Goal: Task Accomplishment & Management: Complete application form

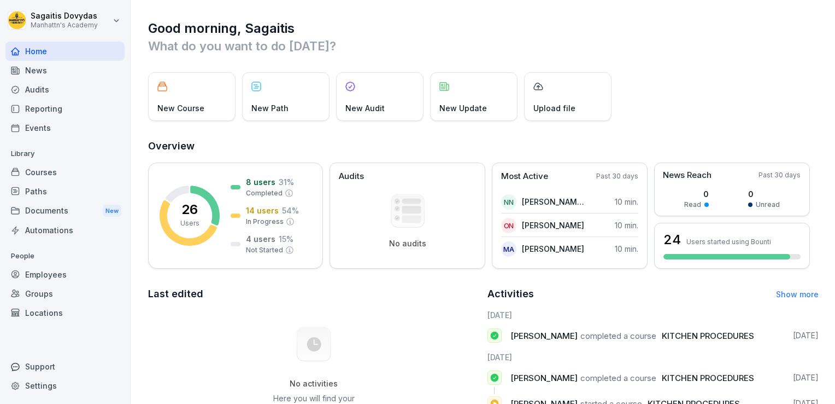
click at [42, 280] on div "Employees" at bounding box center [64, 274] width 119 height 19
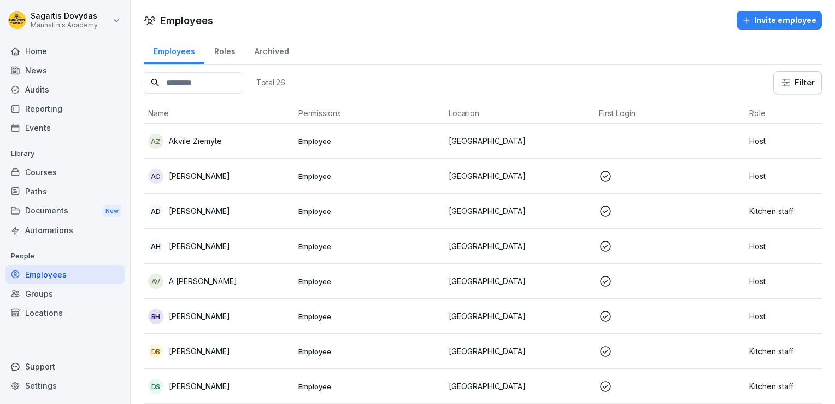
click at [774, 19] on div "Invite employee" at bounding box center [779, 20] width 74 height 12
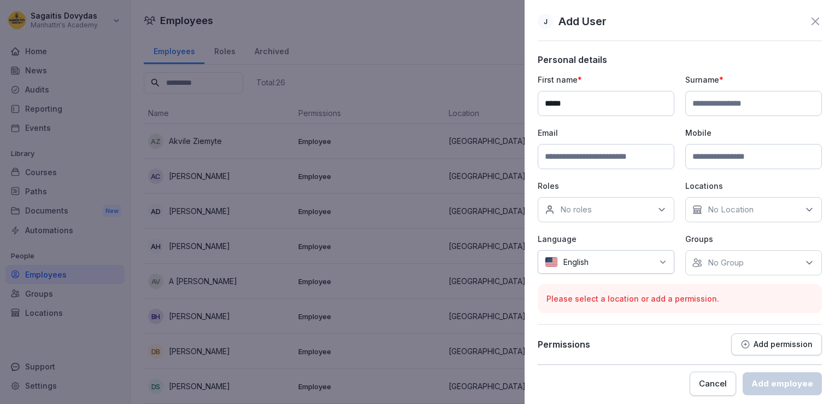
type input "*****"
type input "*"
type input "**********"
click at [639, 150] on input at bounding box center [606, 156] width 137 height 25
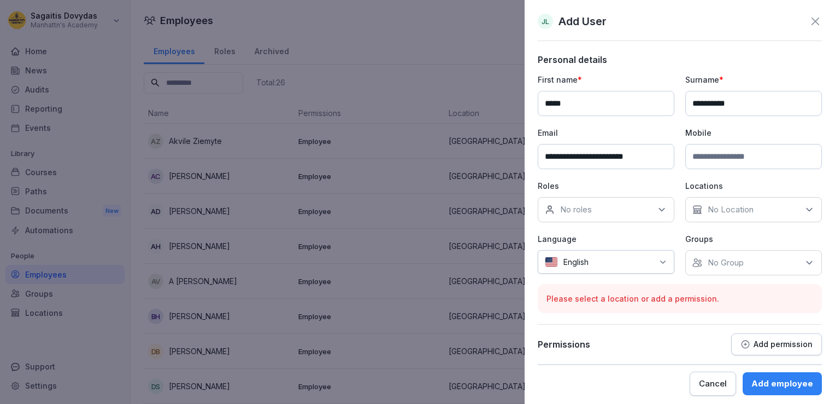
type input "**********"
click at [638, 182] on p "Roles" at bounding box center [606, 185] width 137 height 11
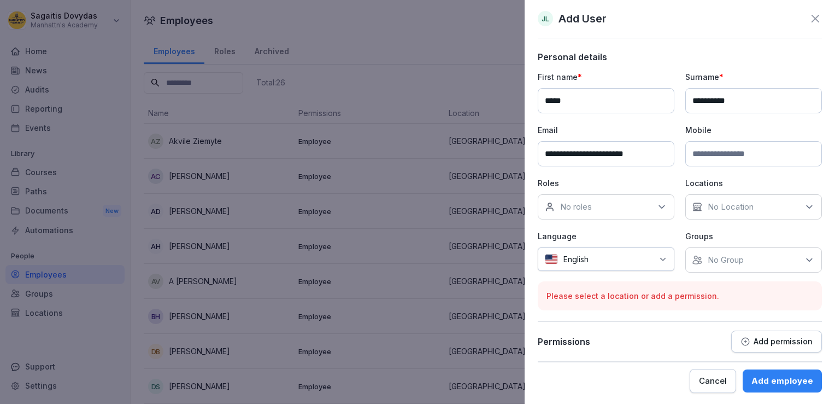
click at [644, 259] on div at bounding box center [623, 258] width 59 height 11
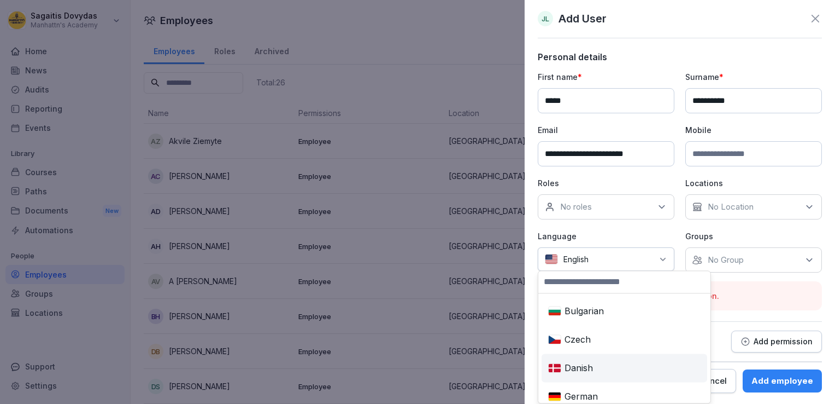
click at [600, 369] on div "Danish" at bounding box center [624, 367] width 161 height 24
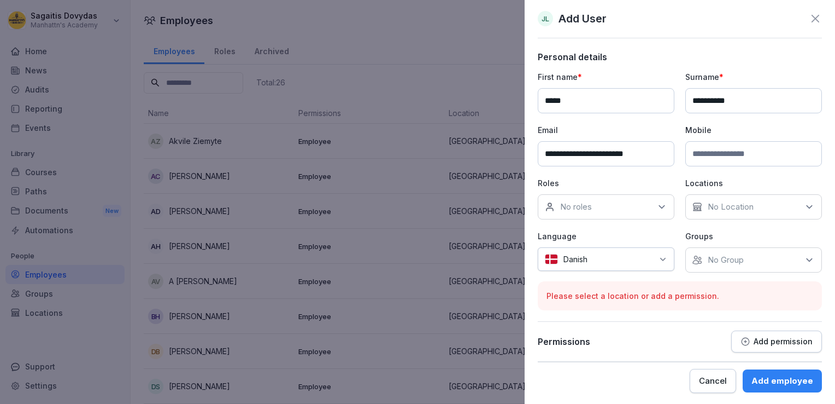
click at [598, 258] on div at bounding box center [623, 258] width 60 height 11
type input "**"
click at [576, 305] on div "Dutch" at bounding box center [587, 311] width 87 height 24
click at [765, 215] on div "No Location" at bounding box center [754, 206] width 137 height 25
click at [691, 257] on button "[GEOGRAPHIC_DATA]" at bounding box center [694, 256] width 10 height 10
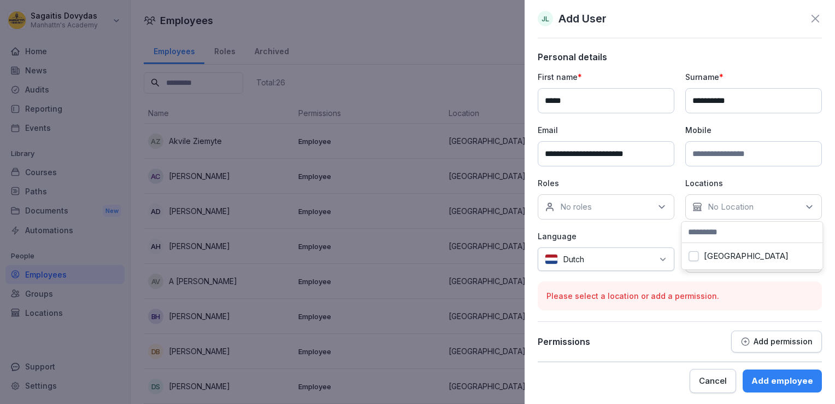
scroll to position [0, 0]
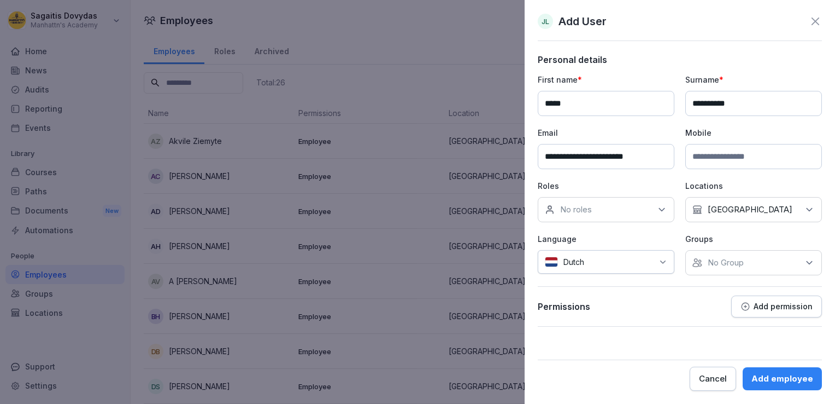
click at [615, 208] on div "No roles" at bounding box center [606, 209] width 137 height 25
click at [557, 283] on div "Host" at bounding box center [609, 280] width 136 height 21
click at [726, 233] on p "Groups" at bounding box center [754, 238] width 137 height 11
click at [769, 310] on button "Add permission" at bounding box center [777, 306] width 91 height 22
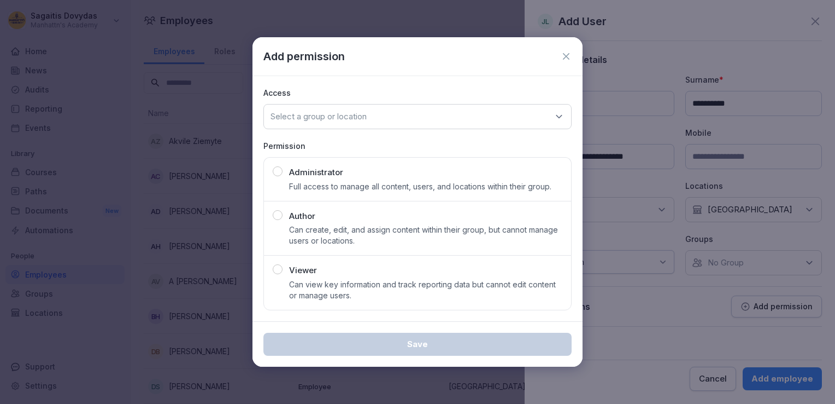
click at [563, 57] on icon at bounding box center [566, 56] width 11 height 11
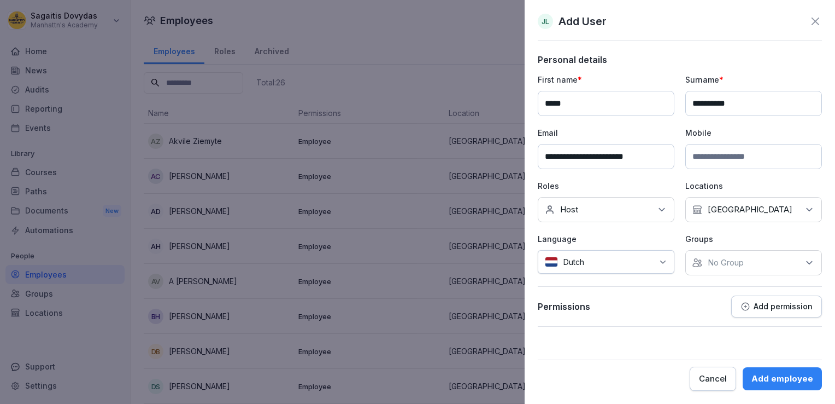
click at [779, 377] on div "Add employee" at bounding box center [783, 378] width 62 height 12
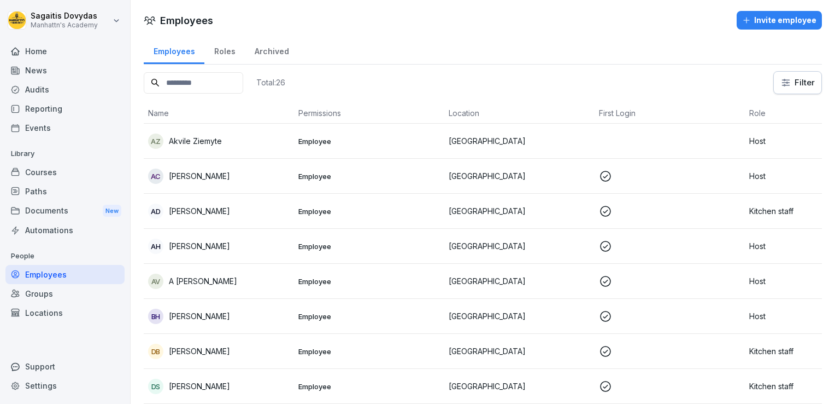
click at [214, 89] on input at bounding box center [194, 82] width 100 height 21
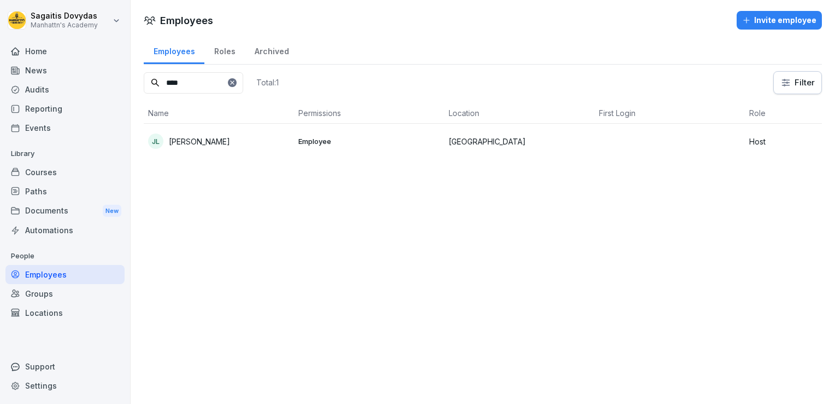
type input "****"
click at [199, 154] on td "JL Janna van Labeke" at bounding box center [219, 141] width 150 height 35
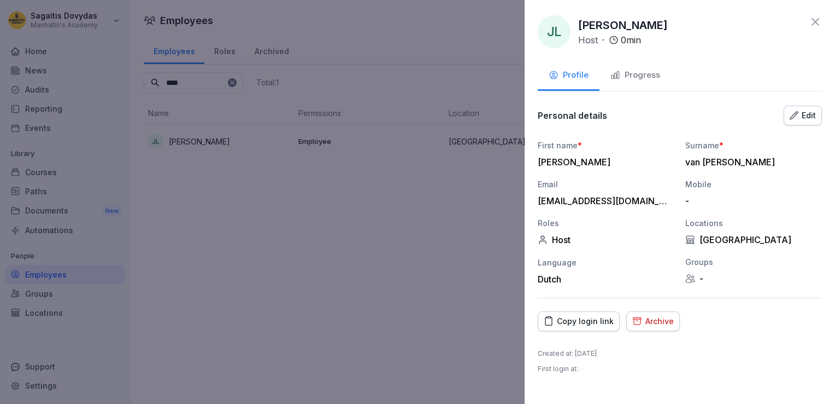
click at [577, 318] on div "Copy login link" at bounding box center [579, 321] width 70 height 12
click at [627, 70] on div "Progress" at bounding box center [636, 75] width 50 height 13
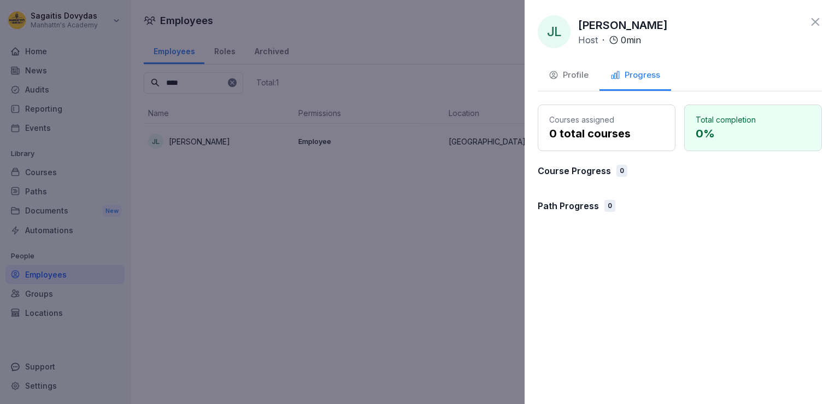
click at [583, 71] on div "Profile" at bounding box center [569, 75] width 40 height 13
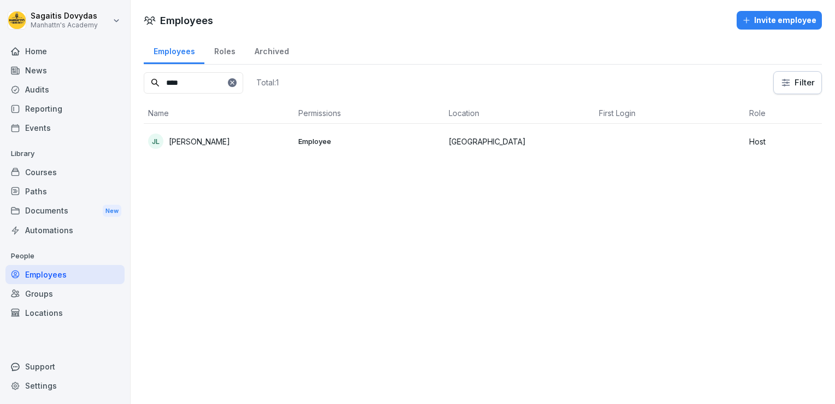
click at [217, 138] on p "[PERSON_NAME]" at bounding box center [199, 141] width 61 height 11
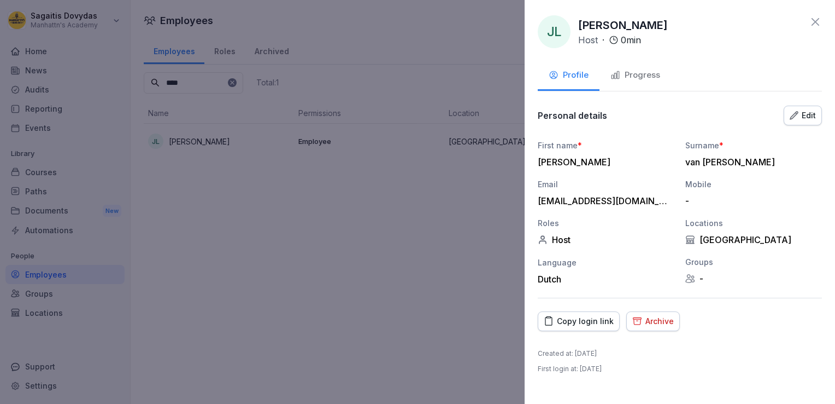
click at [641, 72] on div "Progress" at bounding box center [636, 75] width 50 height 13
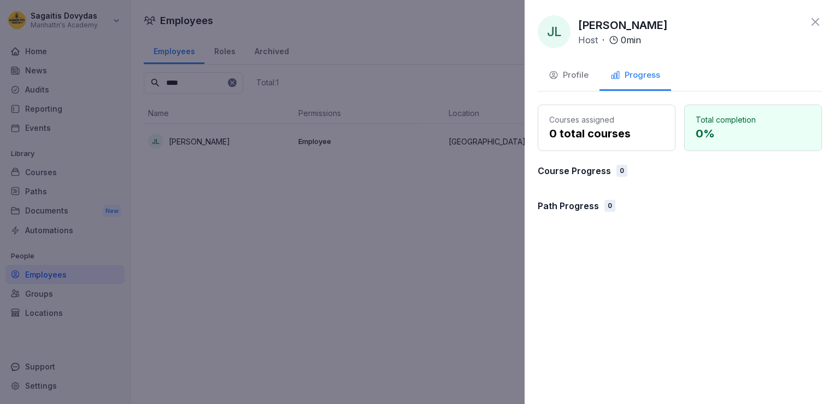
click at [575, 74] on div "Profile" at bounding box center [569, 75] width 40 height 13
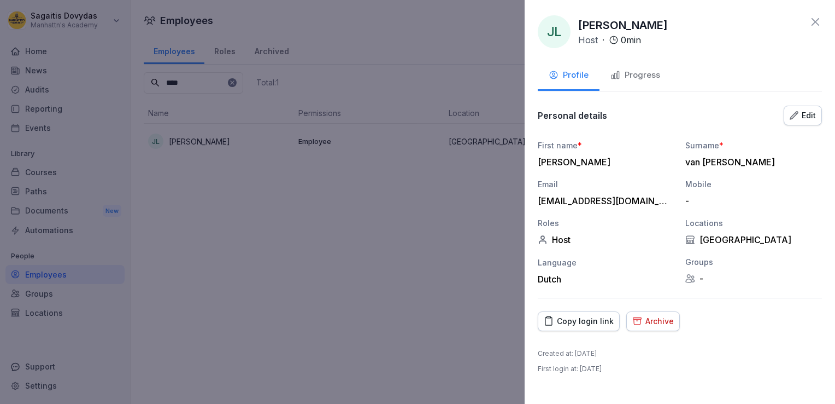
click at [156, 209] on div at bounding box center [417, 202] width 835 height 404
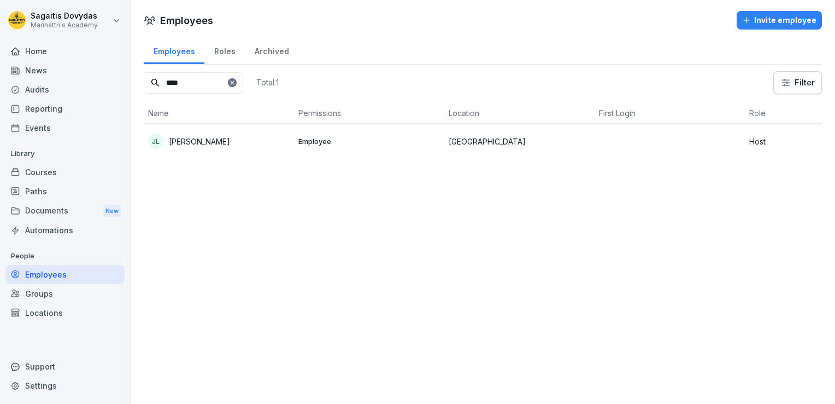
click at [48, 169] on div "Courses" at bounding box center [64, 171] width 119 height 19
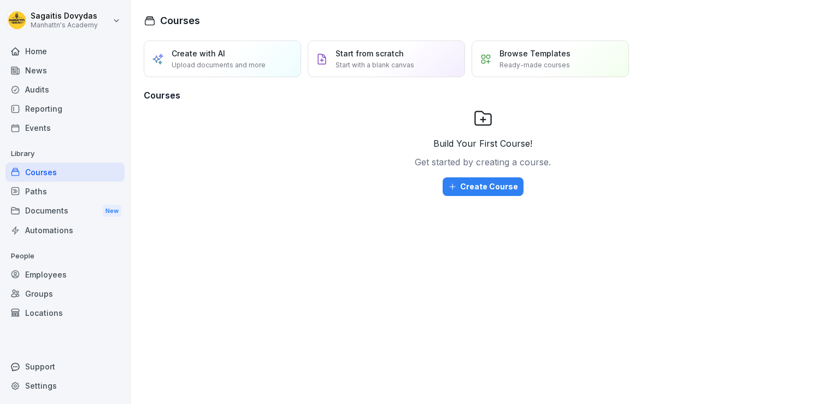
click at [50, 196] on div "Paths" at bounding box center [64, 191] width 119 height 19
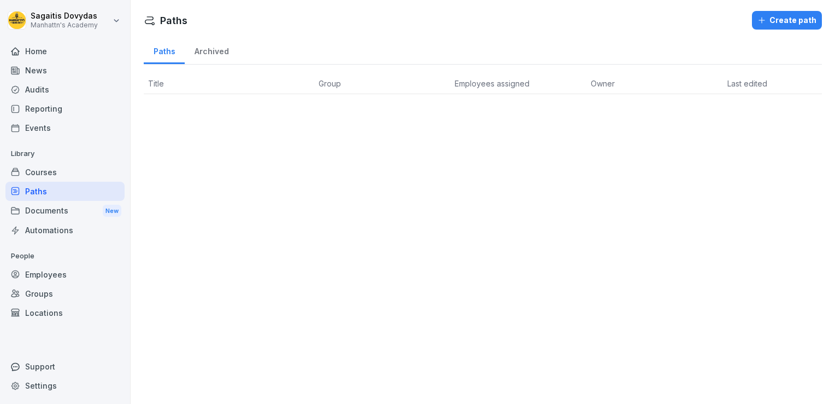
click at [53, 273] on div "Employees" at bounding box center [64, 274] width 119 height 19
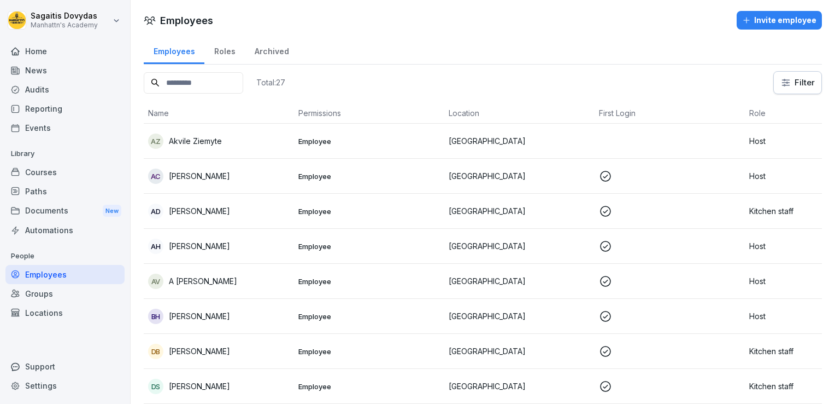
click at [213, 86] on input at bounding box center [194, 82] width 100 height 21
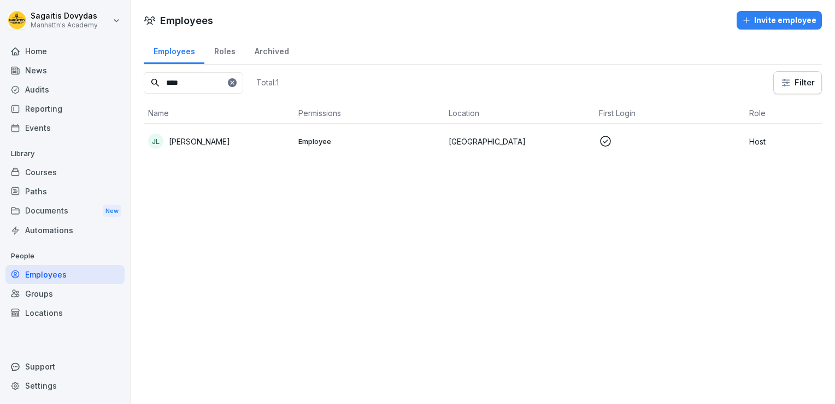
type input "****"
click at [605, 144] on icon at bounding box center [605, 141] width 13 height 13
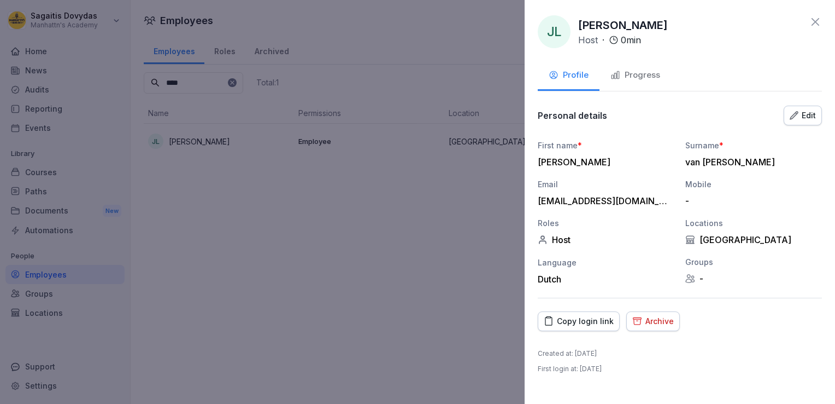
click at [815, 21] on icon at bounding box center [816, 22] width 8 height 8
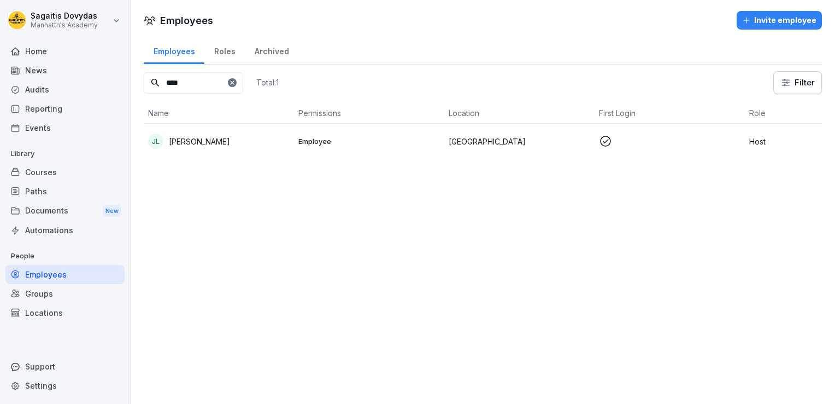
click at [224, 54] on div "Roles" at bounding box center [224, 50] width 40 height 28
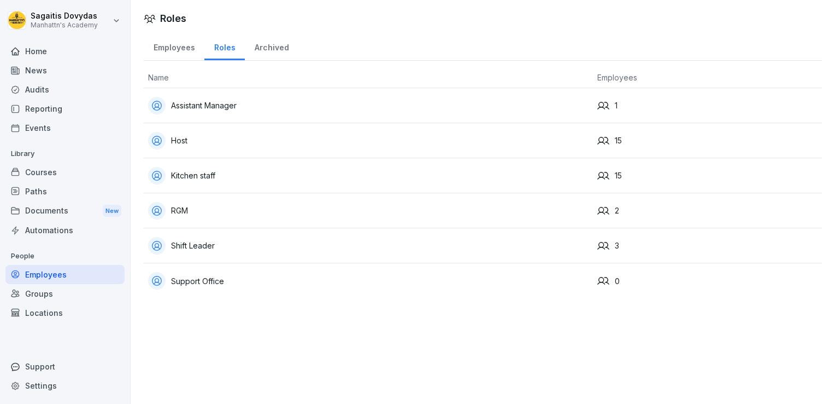
click at [180, 141] on div "Host" at bounding box center [368, 140] width 441 height 17
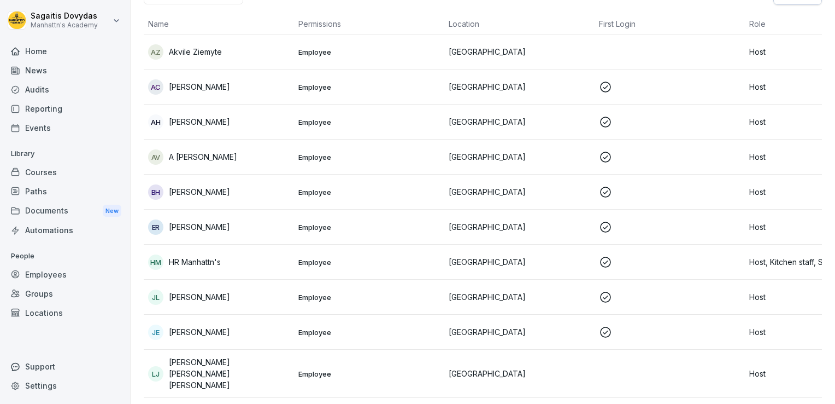
scroll to position [104, 0]
click at [219, 301] on p "[PERSON_NAME]" at bounding box center [199, 296] width 61 height 11
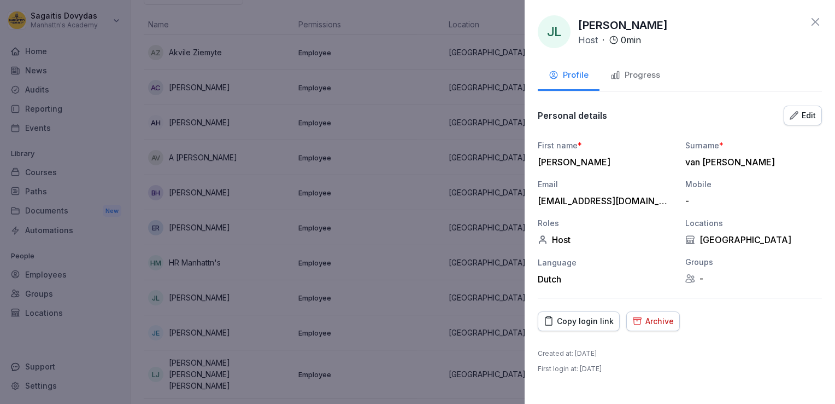
click at [590, 365] on p "First login at : October 13, 2025" at bounding box center [570, 369] width 64 height 10
click at [811, 311] on div "Copy login link Archive" at bounding box center [680, 321] width 284 height 20
click at [815, 22] on icon at bounding box center [816, 22] width 8 height 8
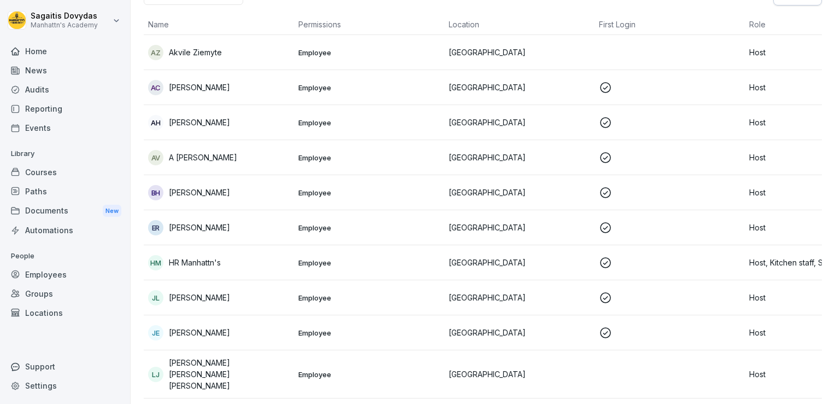
click at [31, 302] on div "Groups" at bounding box center [64, 293] width 119 height 19
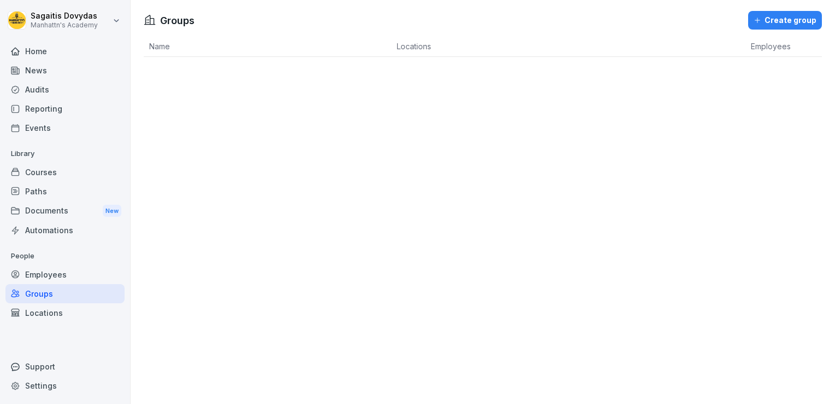
click at [39, 308] on div "Locations" at bounding box center [64, 312] width 119 height 19
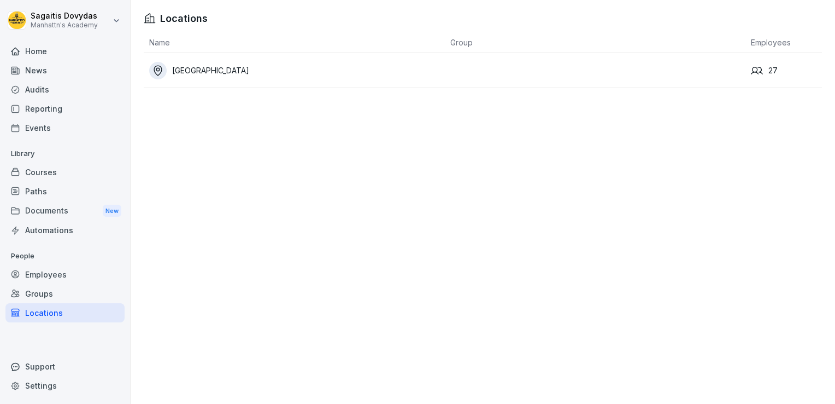
click at [46, 237] on div "Automations" at bounding box center [64, 229] width 119 height 19
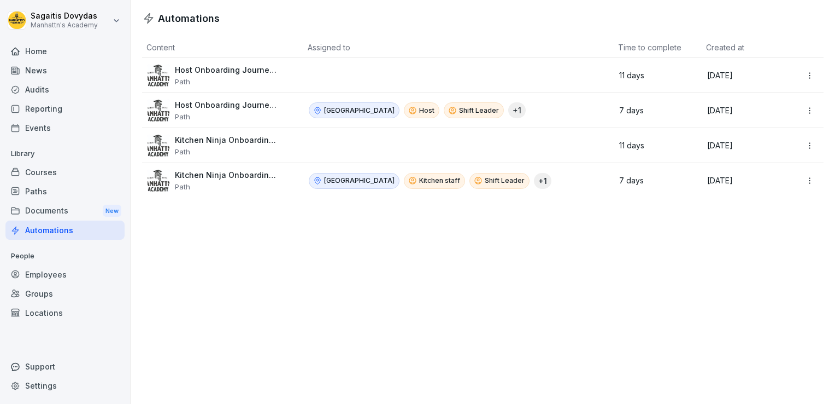
click at [221, 113] on p "Path" at bounding box center [227, 116] width 104 height 9
click at [802, 112] on html "Sagaitis Dovydas Manhattn's Academy Home News Audits Reporting Events Library C…" at bounding box center [417, 202] width 835 height 404
click at [802, 112] on html "[PERSON_NAME] Manhattn's Academy Home News Audits Reporting Events Library Cour…" at bounding box center [417, 202] width 835 height 404
click at [768, 132] on div "Edit" at bounding box center [786, 133] width 94 height 19
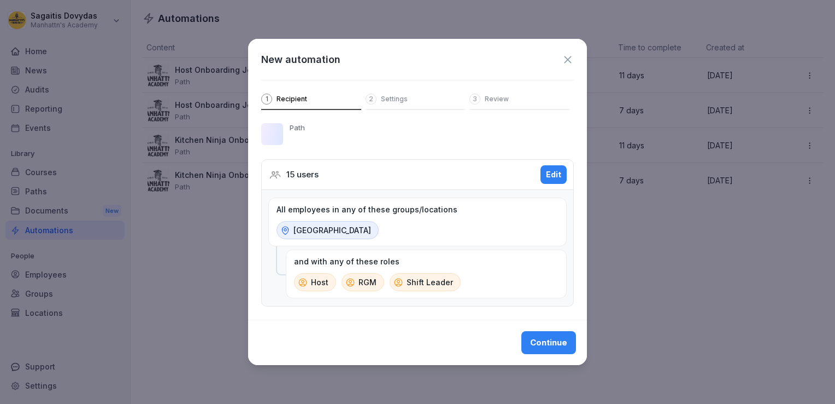
click at [574, 55] on div "New automation 1 Recipient 2 Settings 3 Review" at bounding box center [417, 74] width 339 height 71
click at [571, 56] on icon at bounding box center [568, 60] width 12 height 12
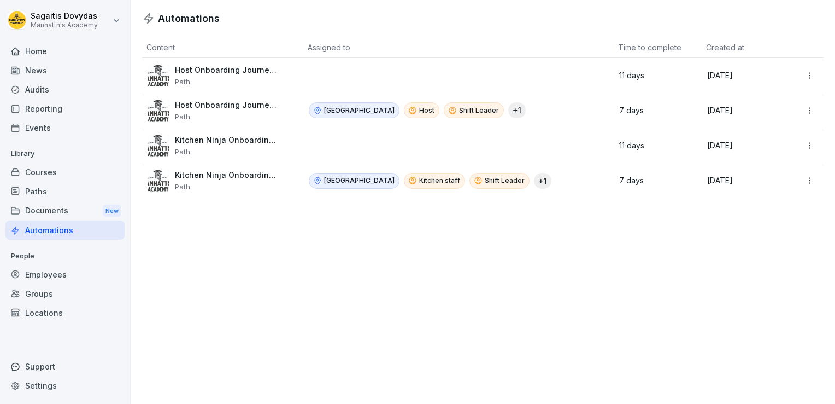
click at [50, 208] on div "Documents New" at bounding box center [64, 211] width 119 height 20
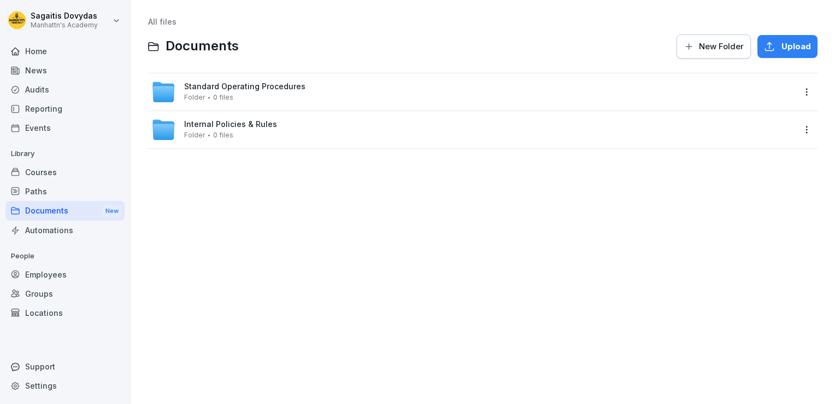
click at [43, 185] on div "Paths" at bounding box center [64, 191] width 119 height 19
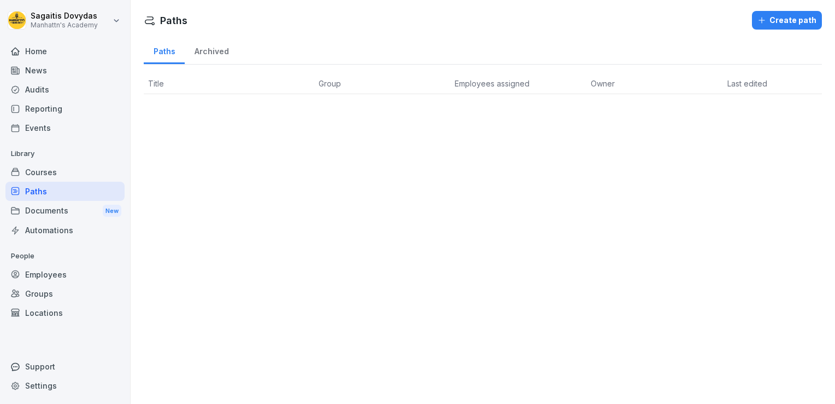
click at [55, 172] on div "Courses" at bounding box center [64, 171] width 119 height 19
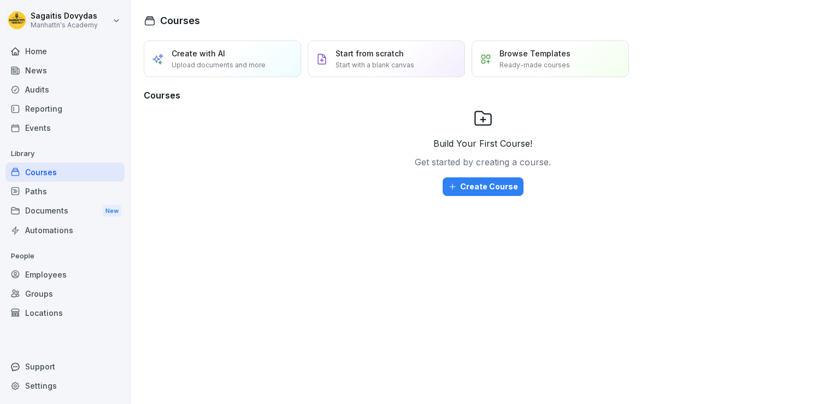
click at [49, 128] on div "Events" at bounding box center [64, 127] width 119 height 19
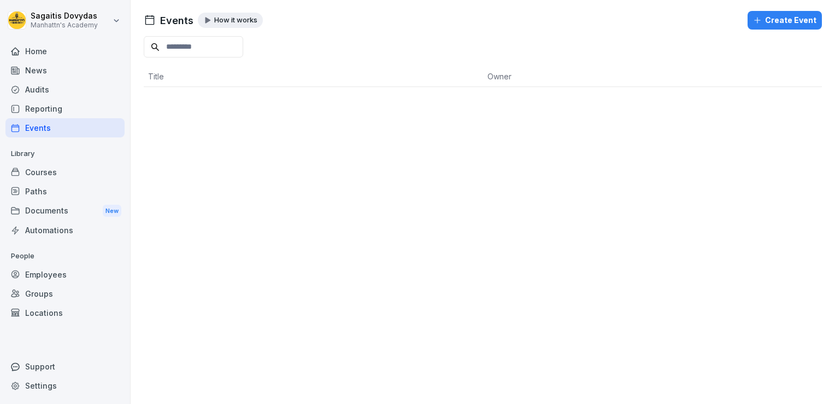
click at [55, 108] on div "Reporting" at bounding box center [64, 108] width 119 height 19
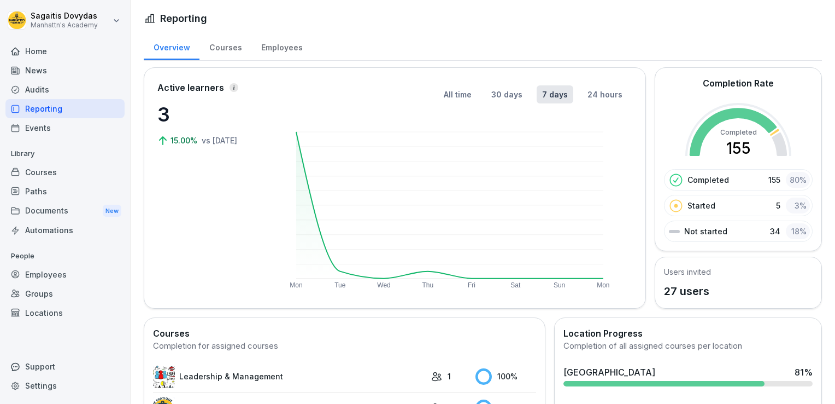
click at [55, 108] on div "Reporting" at bounding box center [64, 108] width 119 height 19
click at [42, 92] on div "Audits" at bounding box center [64, 89] width 119 height 19
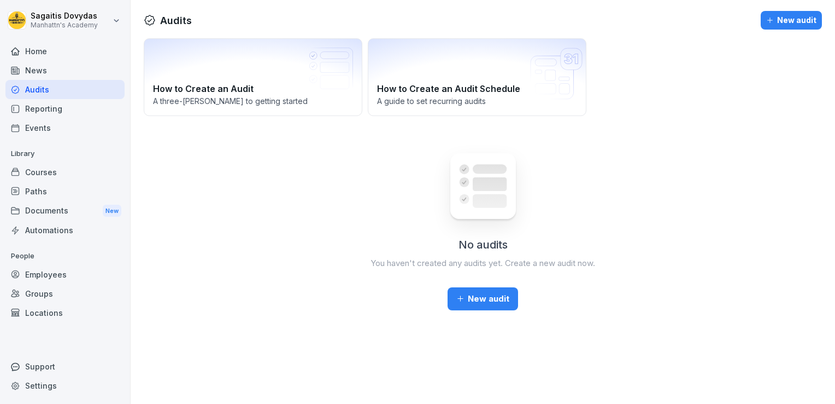
click at [43, 111] on div "Reporting" at bounding box center [64, 108] width 119 height 19
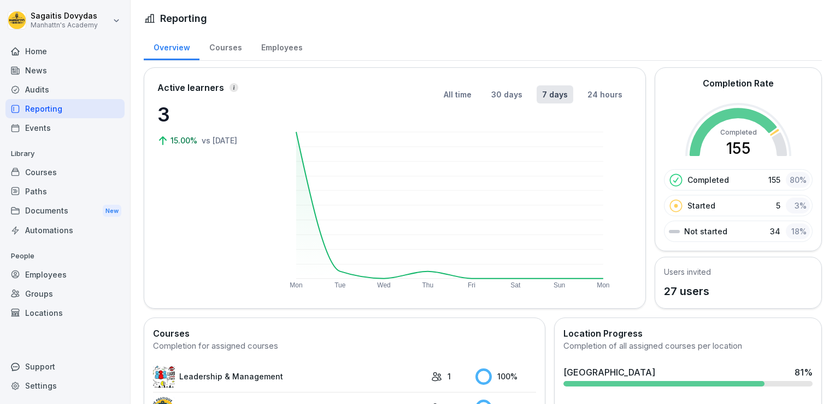
click at [42, 275] on div "Employees" at bounding box center [64, 274] width 119 height 19
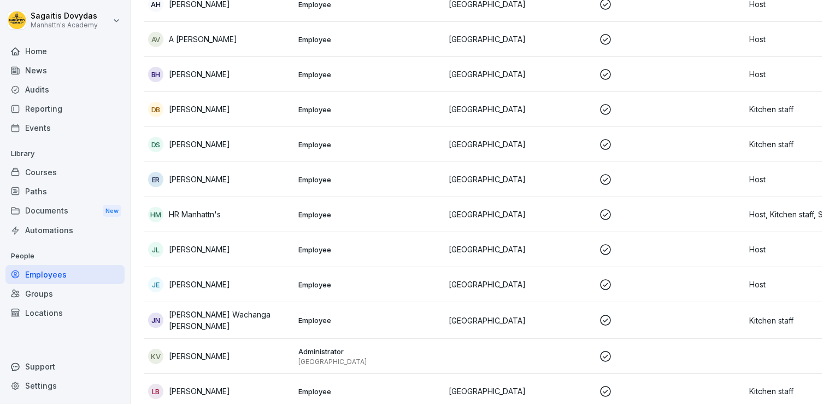
scroll to position [243, 0]
click at [209, 251] on p "[PERSON_NAME]" at bounding box center [199, 247] width 61 height 11
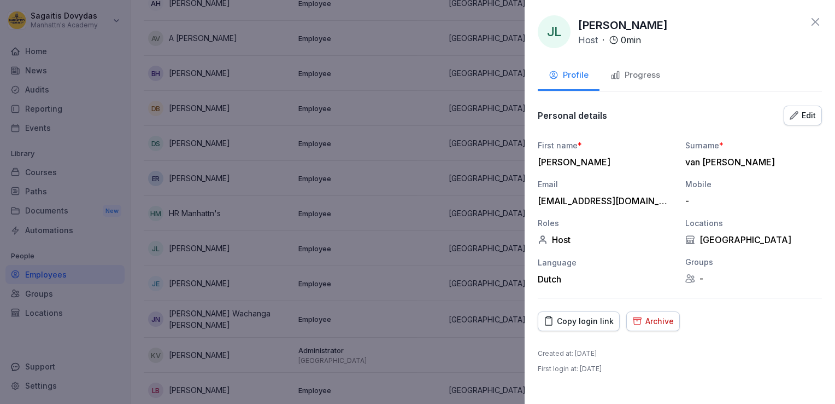
click at [652, 78] on div "Progress" at bounding box center [636, 75] width 50 height 13
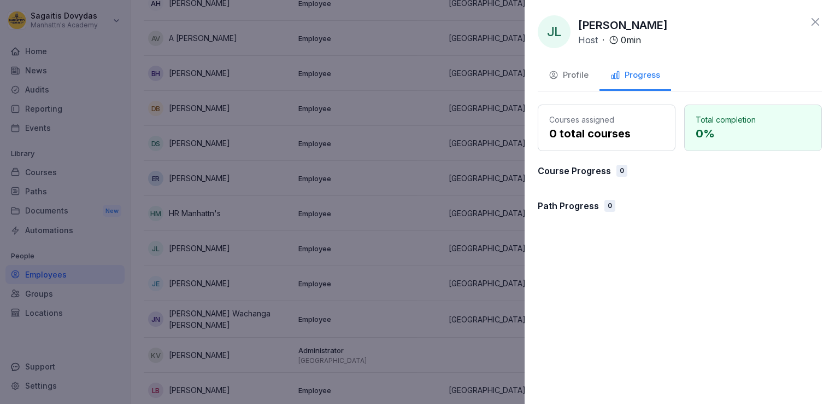
click at [562, 70] on div "Profile" at bounding box center [569, 75] width 40 height 13
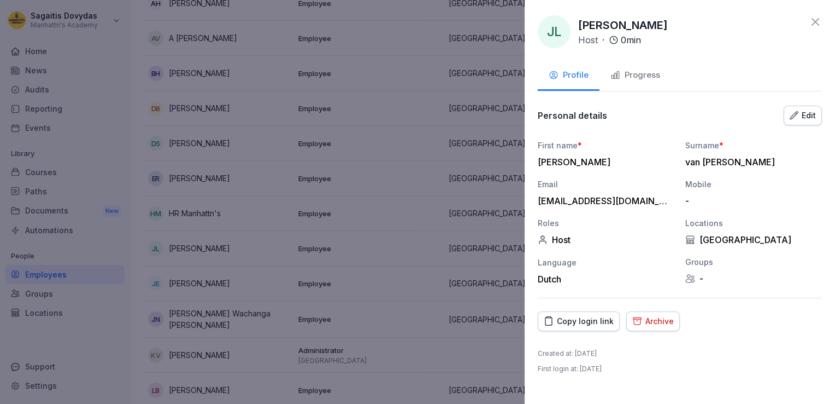
click at [799, 119] on div "Edit" at bounding box center [803, 115] width 26 height 12
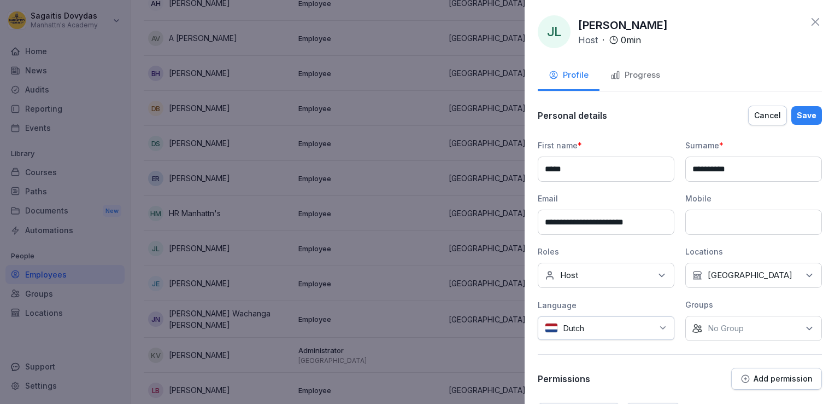
click at [750, 336] on div "No Group" at bounding box center [754, 327] width 137 height 25
type input "*"
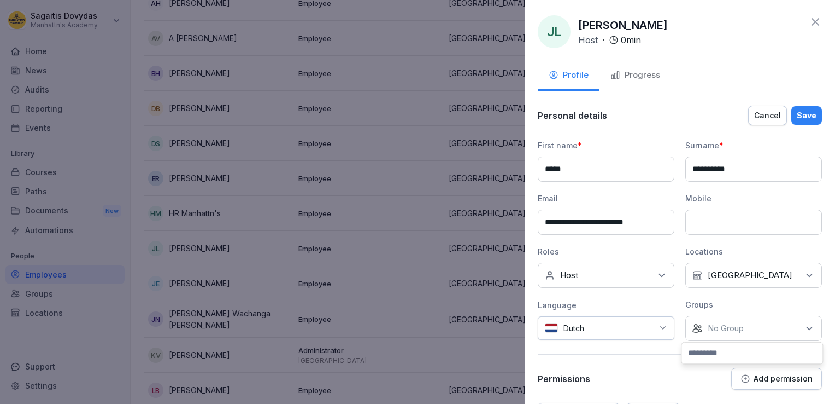
type input "*"
type input "****"
type input "*"
click at [666, 350] on div "**********" at bounding box center [680, 246] width 284 height 285
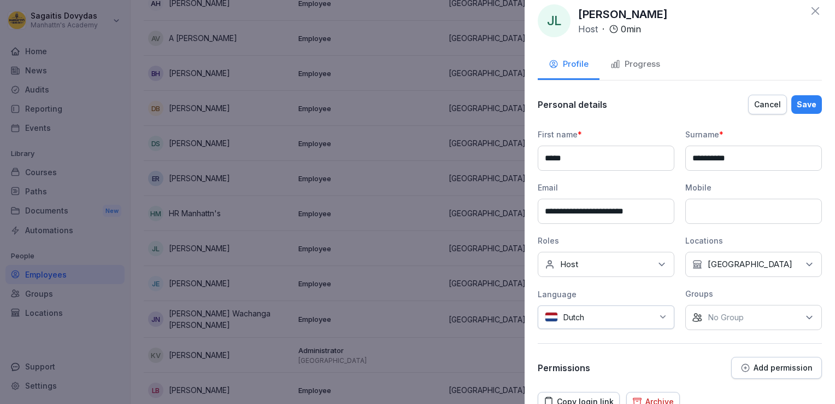
scroll to position [0, 0]
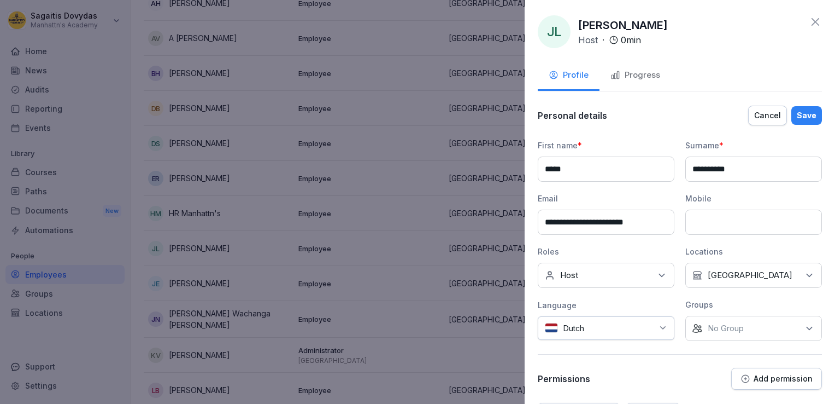
click at [635, 75] on div "Progress" at bounding box center [636, 75] width 50 height 13
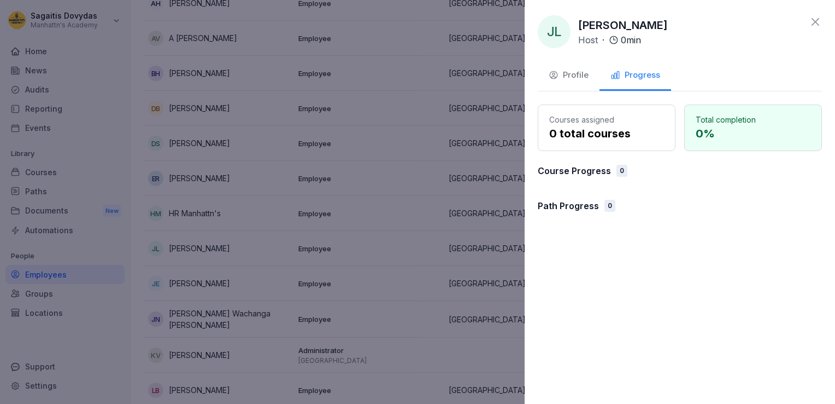
click at [572, 72] on div "Profile" at bounding box center [569, 75] width 40 height 13
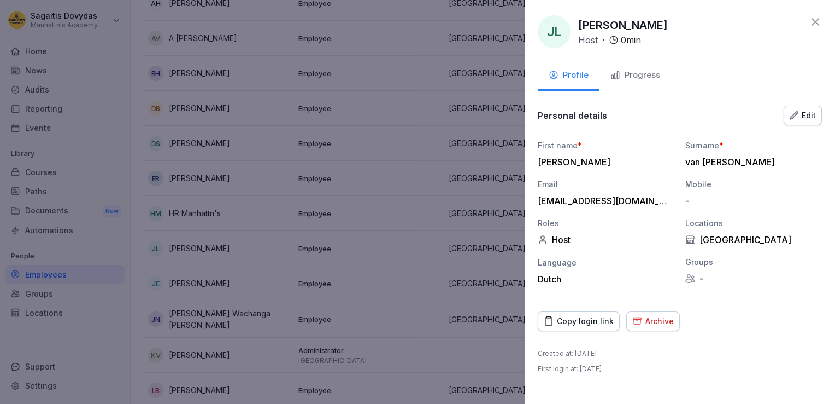
click at [807, 110] on div "Edit" at bounding box center [803, 115] width 26 height 12
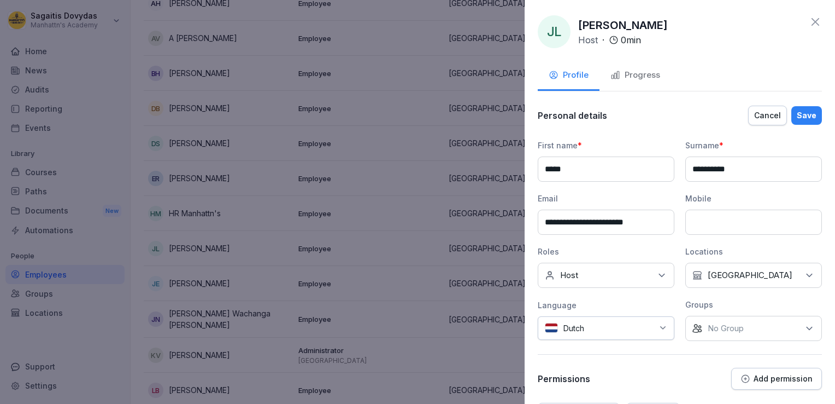
scroll to position [74, 0]
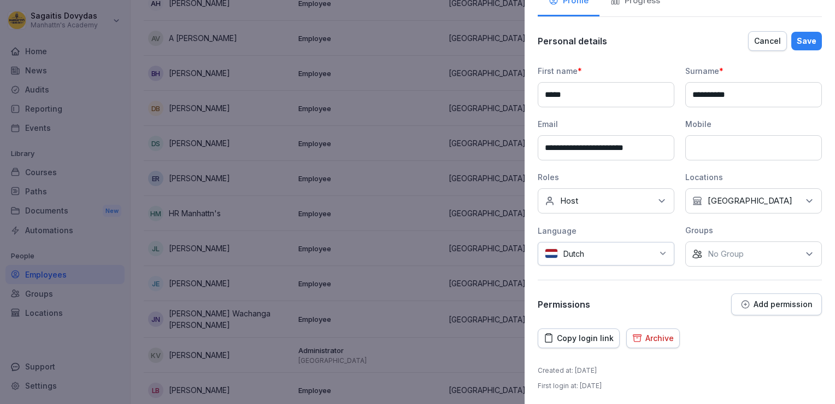
click at [767, 301] on p "Add permission" at bounding box center [783, 304] width 59 height 9
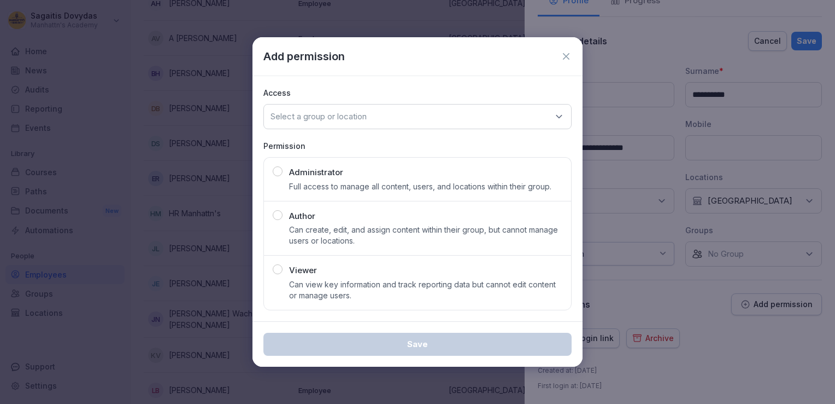
click at [464, 122] on div "Select a group or location" at bounding box center [418, 116] width 308 height 25
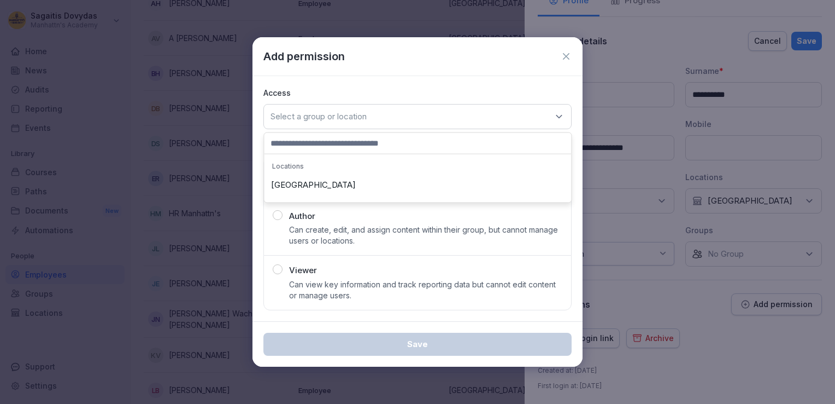
click at [432, 187] on div "[GEOGRAPHIC_DATA]" at bounding box center [418, 184] width 302 height 21
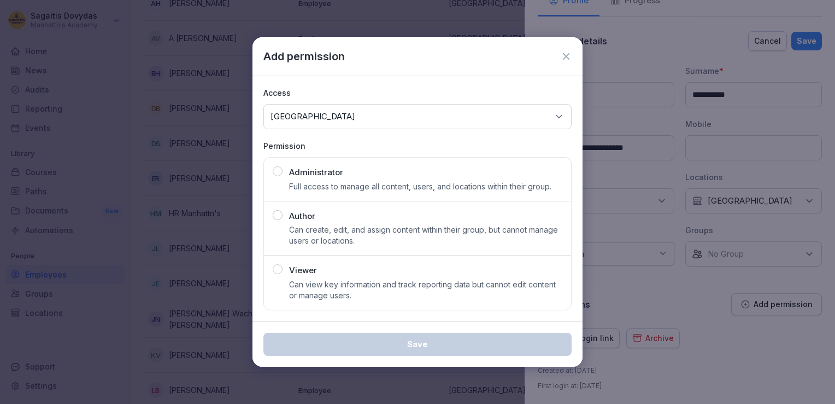
click at [569, 58] on icon at bounding box center [566, 56] width 11 height 11
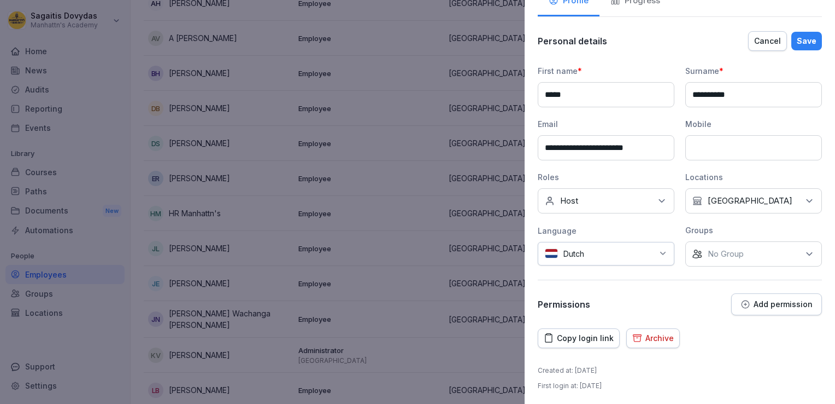
click at [652, 194] on div "No roles Host" at bounding box center [606, 200] width 137 height 25
click at [591, 300] on label "Shift Leader" at bounding box center [583, 302] width 45 height 10
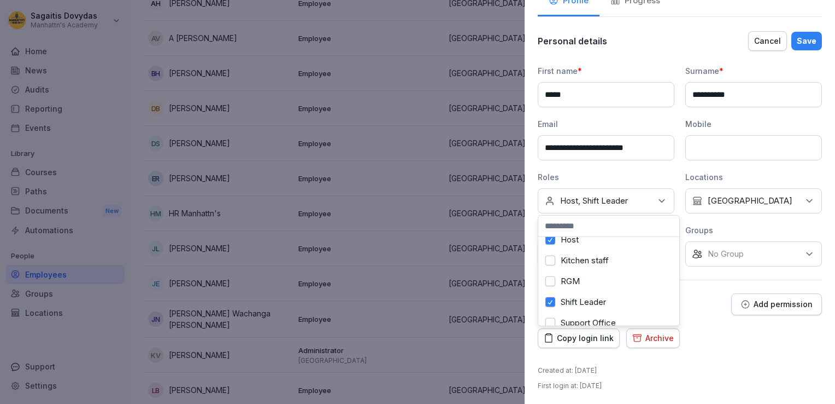
click at [595, 273] on div "RGM" at bounding box center [609, 281] width 136 height 21
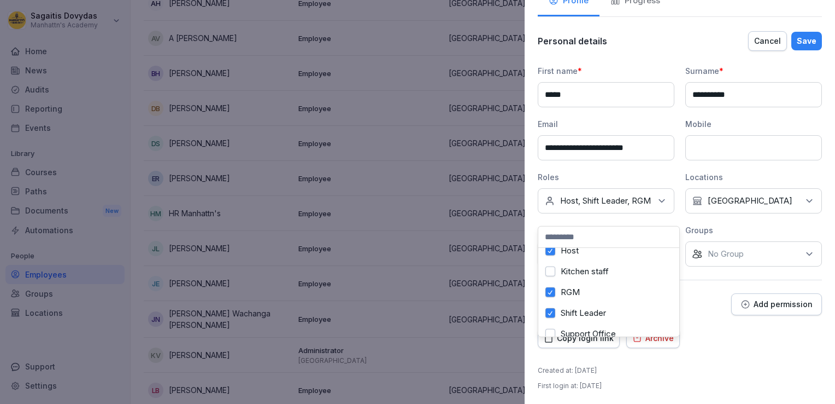
click at [586, 270] on label "Kitchen staff" at bounding box center [585, 271] width 48 height 10
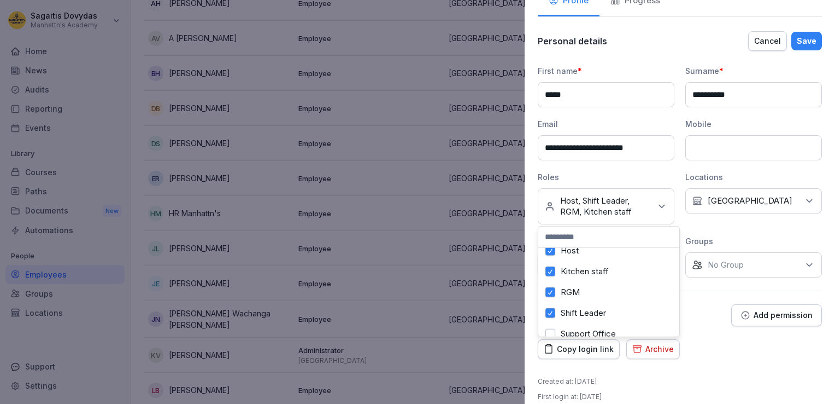
scroll to position [0, 0]
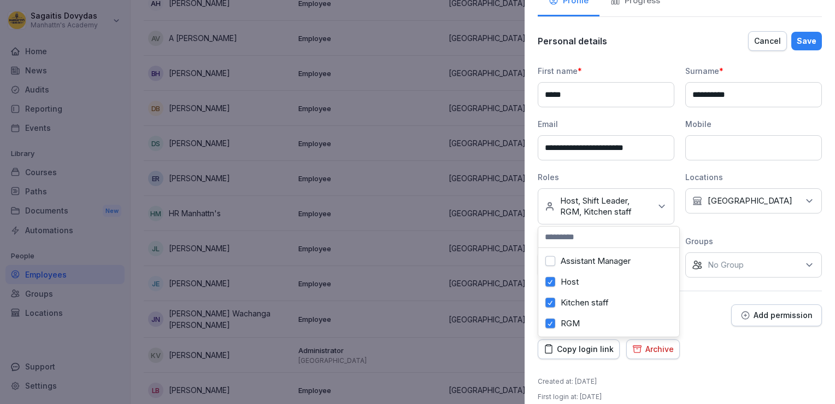
click at [567, 261] on label "Assistant Manager" at bounding box center [596, 261] width 70 height 10
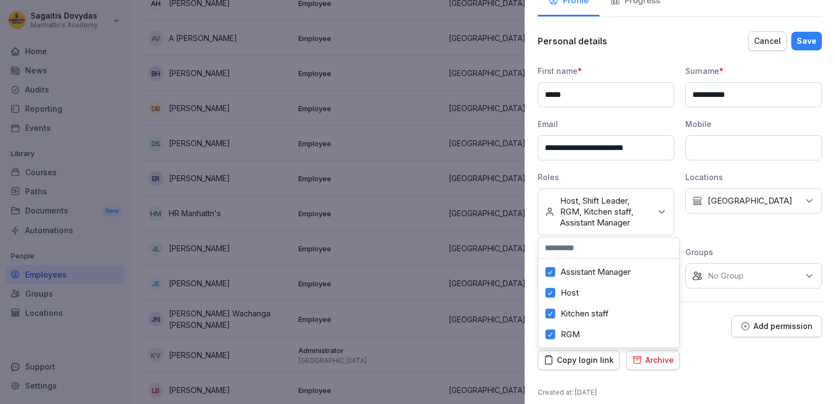
click at [638, 254] on input at bounding box center [609, 247] width 141 height 21
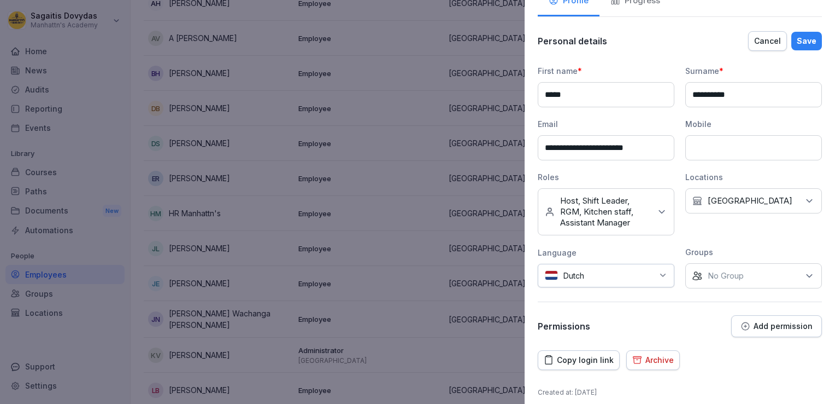
click at [709, 214] on div "Locations No Location Tiense St. Leuven" at bounding box center [754, 203] width 137 height 64
drag, startPoint x: 709, startPoint y: 214, endPoint x: 698, endPoint y: 231, distance: 20.6
click at [698, 231] on div "Locations No Location Tiense St. Leuven" at bounding box center [754, 203] width 137 height 64
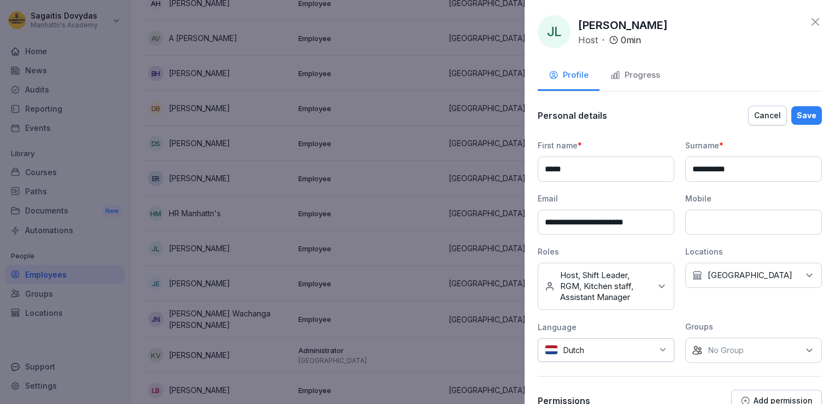
click at [797, 111] on div "Save" at bounding box center [807, 115] width 20 height 12
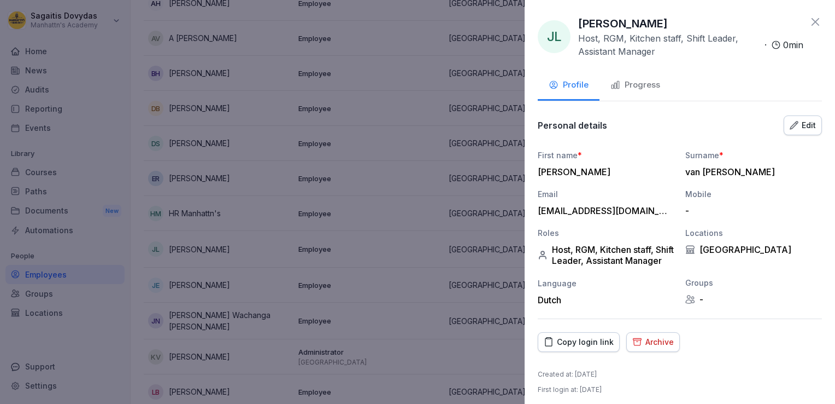
click at [804, 129] on div "Edit" at bounding box center [803, 125] width 26 height 12
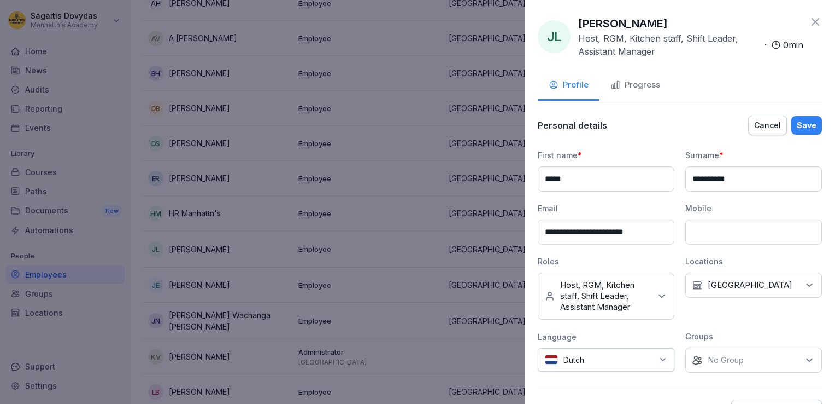
click at [583, 292] on p "Host, RGM, Kitchen staff, Shift Leader, Assistant Manager" at bounding box center [605, 295] width 91 height 33
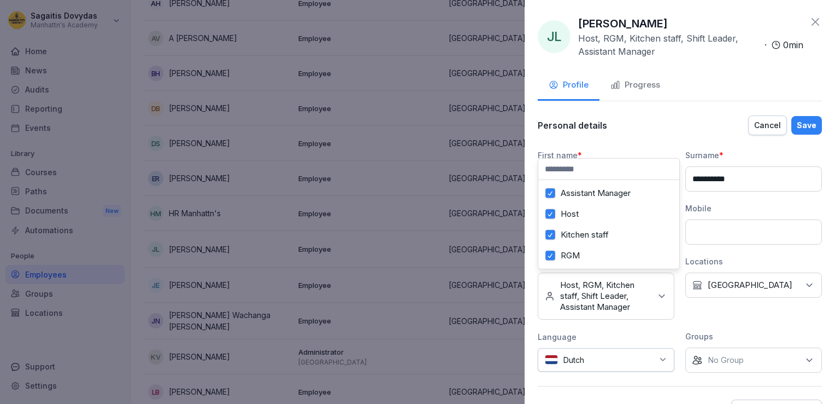
click at [575, 196] on label "Assistant Manager" at bounding box center [596, 193] width 70 height 10
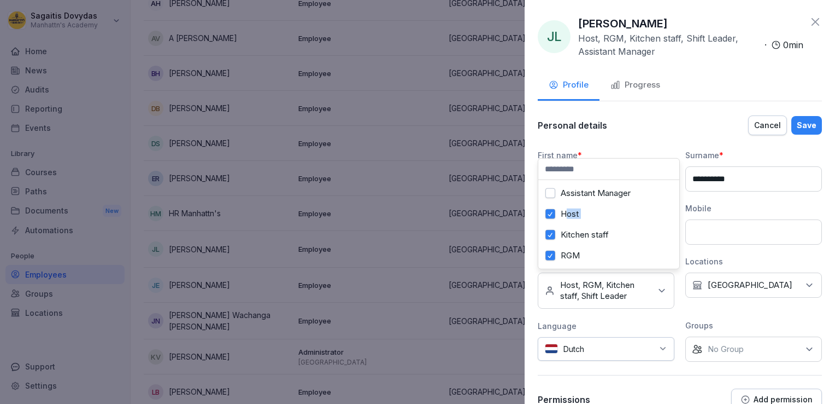
drag, startPoint x: 565, startPoint y: 212, endPoint x: 555, endPoint y: 235, distance: 25.0
click at [555, 235] on div "Assistant Manager Host Kitchen staff RGM Shift Leader Support Office" at bounding box center [609, 224] width 141 height 89
click at [555, 235] on div "Kitchen staff" at bounding box center [609, 234] width 136 height 21
click at [552, 253] on button "RGM" at bounding box center [551, 255] width 10 height 10
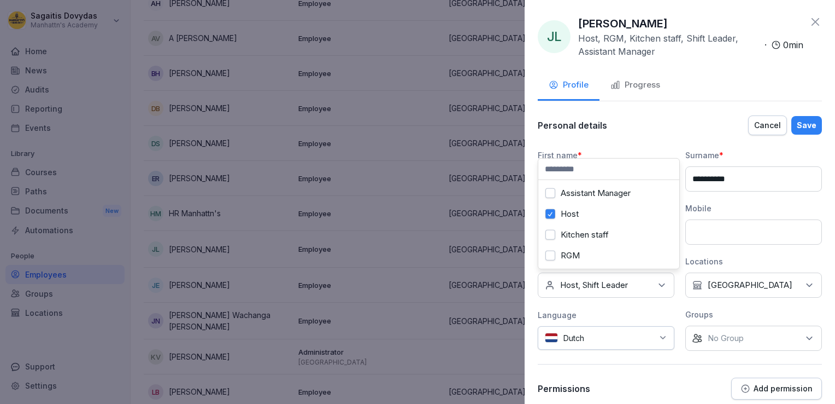
scroll to position [50, 0]
click at [552, 230] on button "Shift Leader" at bounding box center [551, 235] width 10 height 10
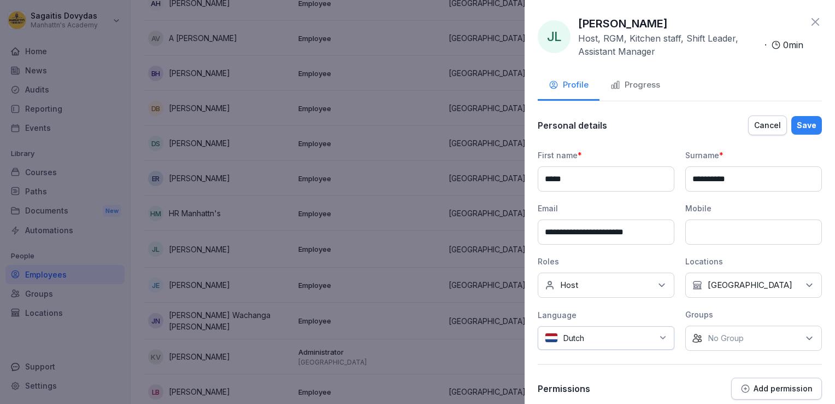
click at [657, 120] on div "Personal details Cancel Save" at bounding box center [680, 125] width 284 height 22
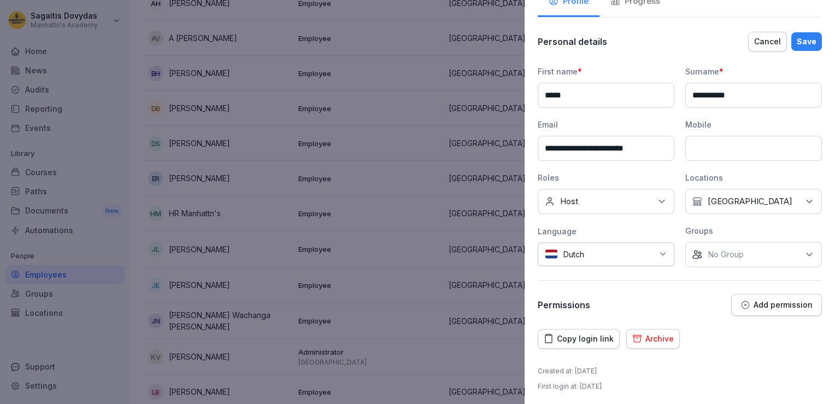
click at [744, 252] on div "No Group" at bounding box center [754, 254] width 137 height 25
click at [780, 254] on div "No Group" at bounding box center [754, 254] width 137 height 25
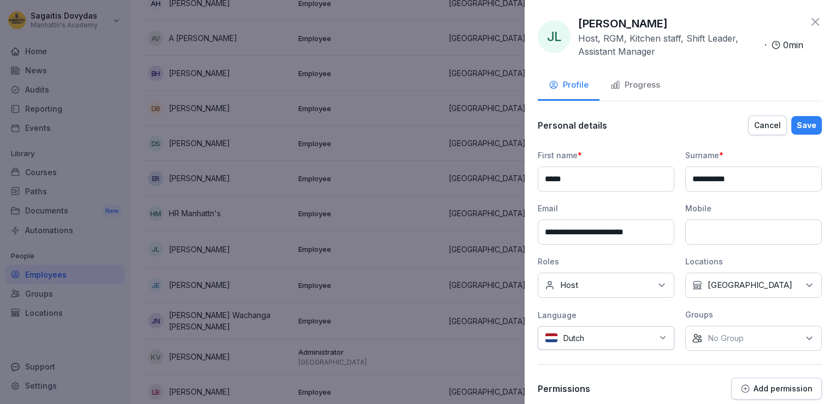
click at [797, 125] on div "Save" at bounding box center [807, 125] width 20 height 12
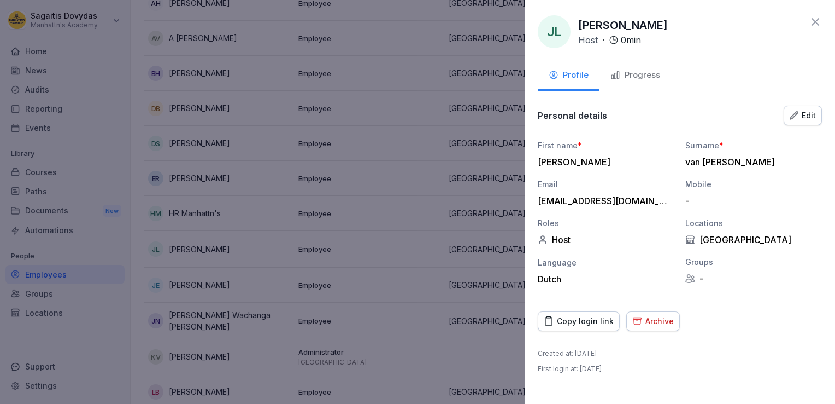
click at [637, 75] on div "Progress" at bounding box center [636, 75] width 50 height 13
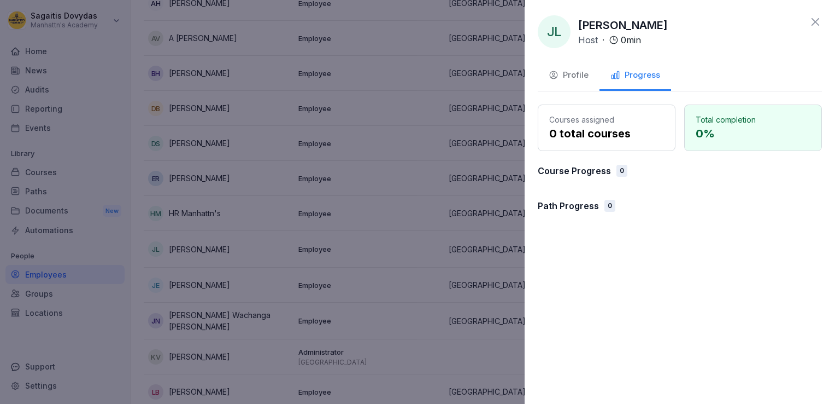
click at [582, 73] on div "Profile" at bounding box center [569, 75] width 40 height 13
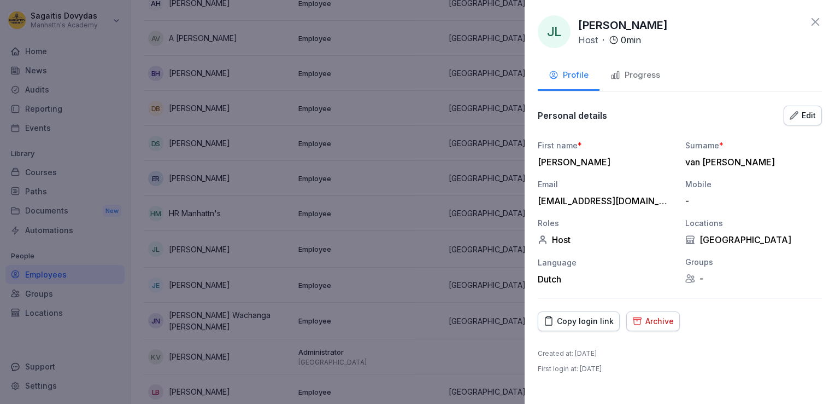
click at [818, 24] on icon at bounding box center [816, 22] width 8 height 8
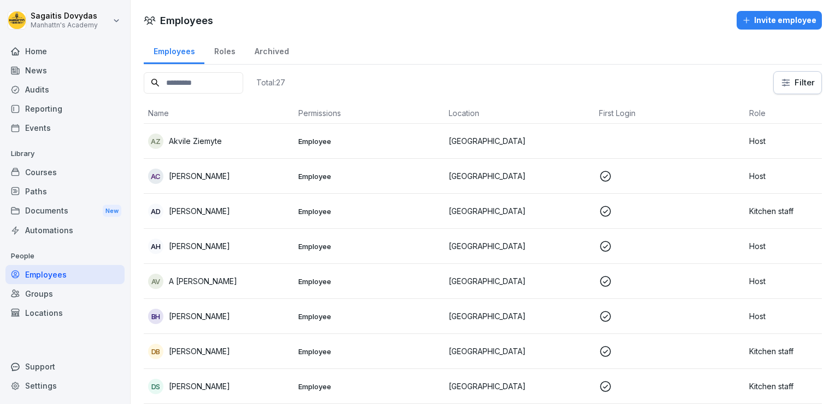
click at [225, 45] on div "Roles" at bounding box center [224, 50] width 40 height 28
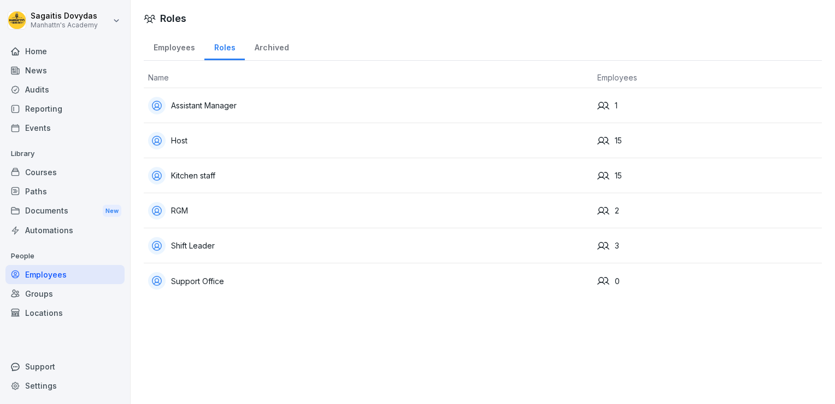
click at [192, 245] on div "Shift Leader" at bounding box center [368, 245] width 441 height 17
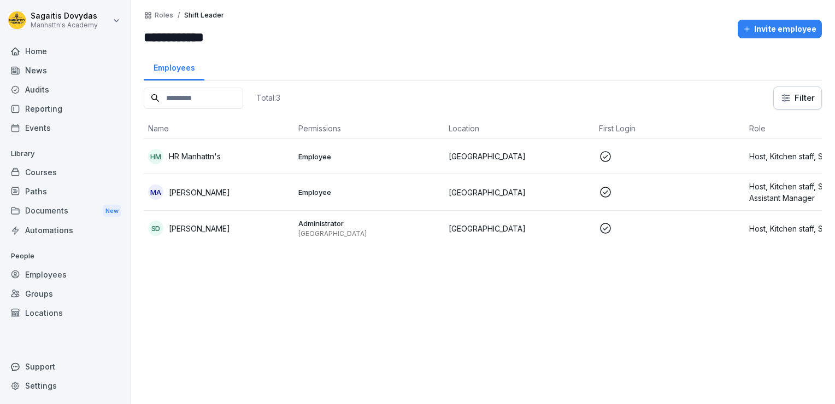
click at [39, 191] on div "Paths" at bounding box center [64, 191] width 119 height 19
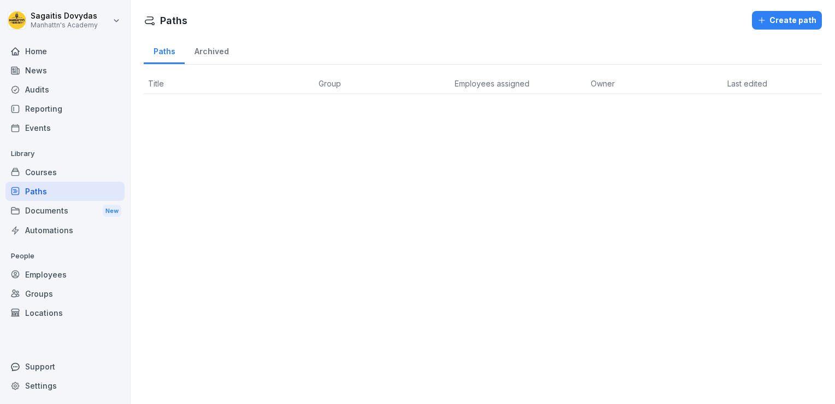
click at [35, 172] on div "Courses" at bounding box center [64, 171] width 119 height 19
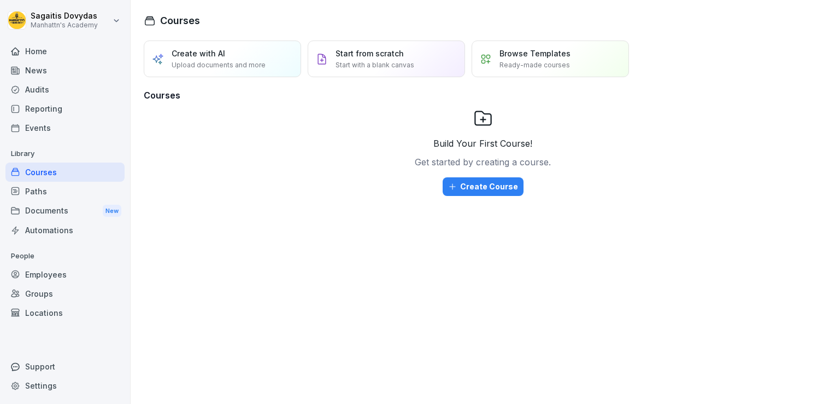
click at [31, 191] on div "Paths" at bounding box center [64, 191] width 119 height 19
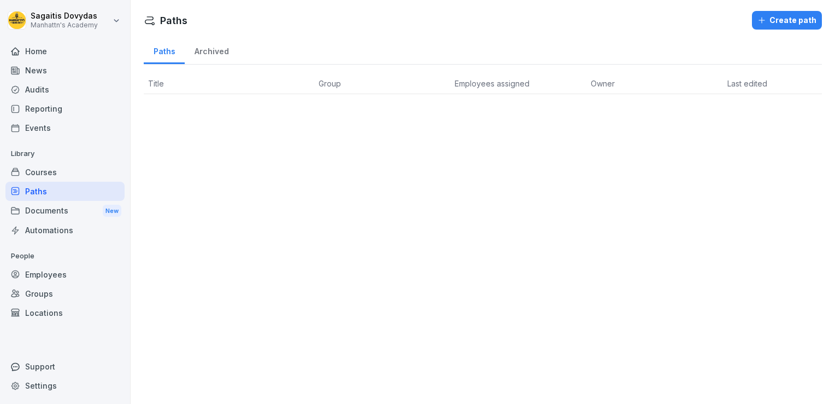
click at [48, 217] on div "Documents New" at bounding box center [64, 211] width 119 height 20
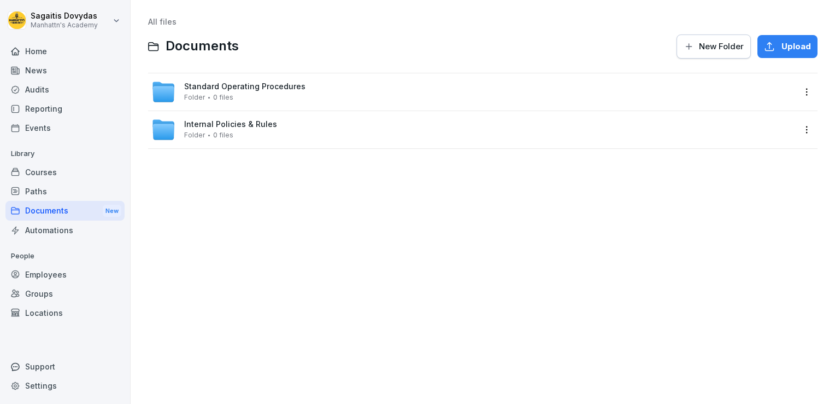
click at [66, 236] on div "Automations" at bounding box center [64, 229] width 119 height 19
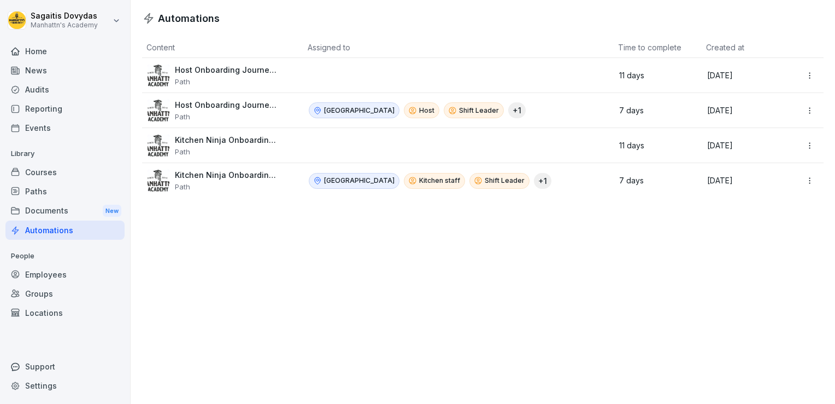
click at [236, 110] on div "Host Onboarding Journey 🗽 Path" at bounding box center [227, 110] width 104 height 21
click at [488, 109] on div "[GEOGRAPHIC_DATA] Host Shift Leader + 1" at bounding box center [455, 110] width 292 height 16
click at [810, 112] on html "[PERSON_NAME] Manhattn's Academy Home News Audits Reporting Events Library Cour…" at bounding box center [417, 202] width 835 height 404
click at [580, 327] on html "[PERSON_NAME] Manhattn's Academy Home News Audits Reporting Events Library Cour…" at bounding box center [417, 202] width 835 height 404
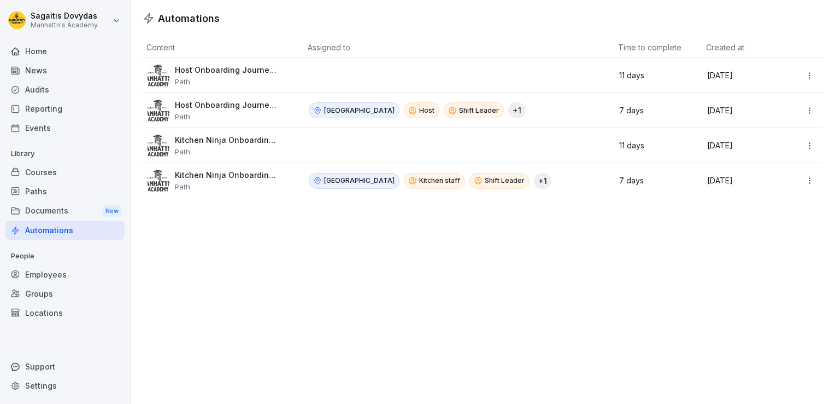
click at [42, 301] on div "Groups" at bounding box center [64, 293] width 119 height 19
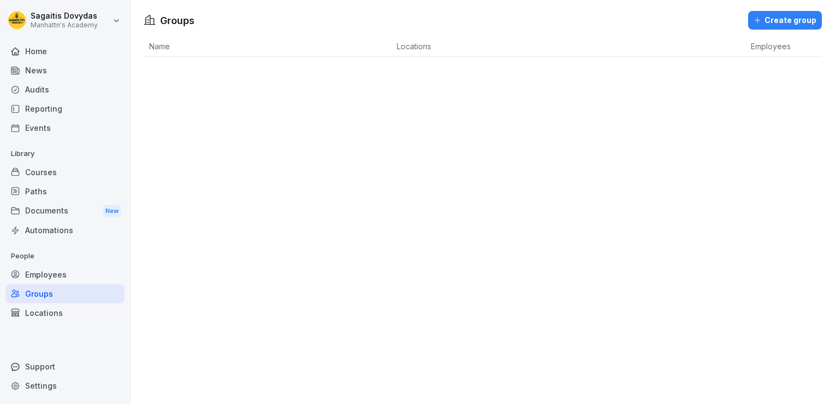
click at [35, 313] on div "Locations" at bounding box center [64, 312] width 119 height 19
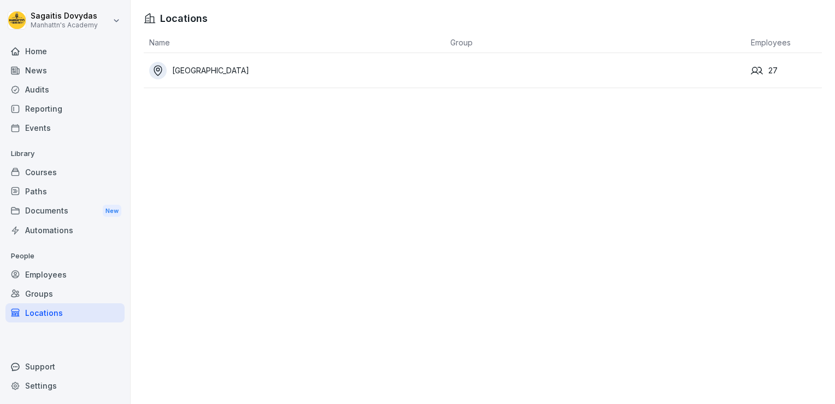
click at [33, 268] on div "Employees" at bounding box center [64, 274] width 119 height 19
